Goal: Navigation & Orientation: Find specific page/section

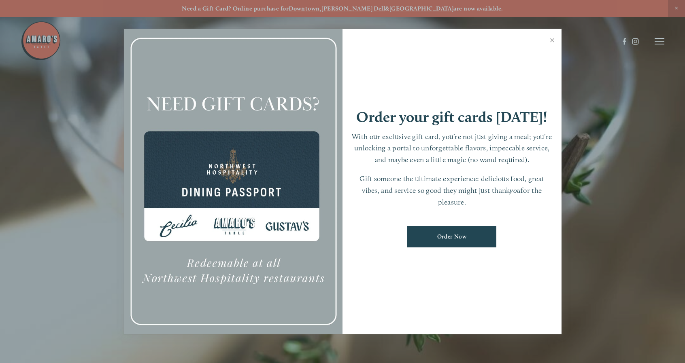
click at [659, 40] on div at bounding box center [342, 181] width 685 height 363
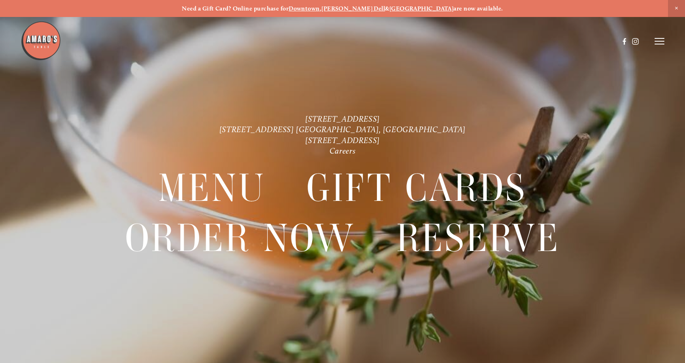
click at [659, 40] on icon at bounding box center [659, 41] width 10 height 7
click at [507, 41] on span "Menu" at bounding box center [506, 41] width 15 height 7
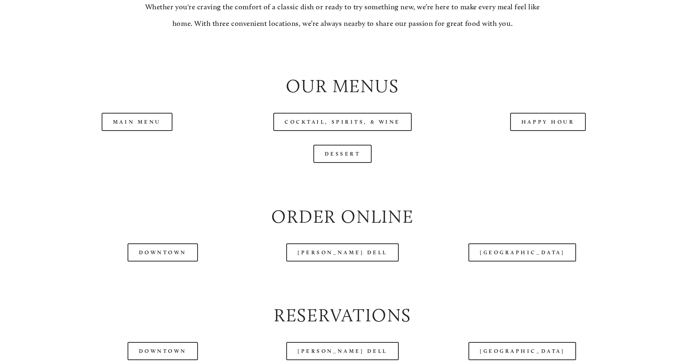
scroll to position [850, 0]
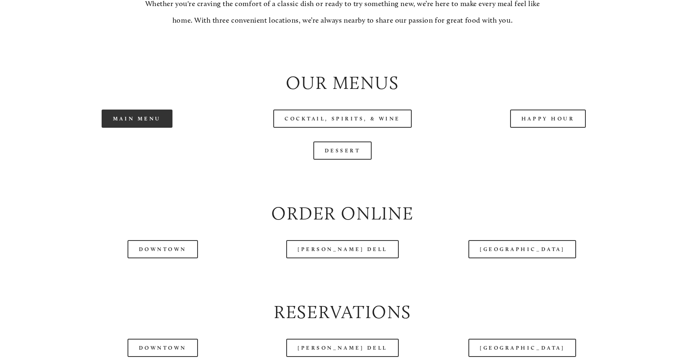
click at [125, 128] on link "Main Menu" at bounding box center [137, 119] width 71 height 18
